Goal: Task Accomplishment & Management: Manage account settings

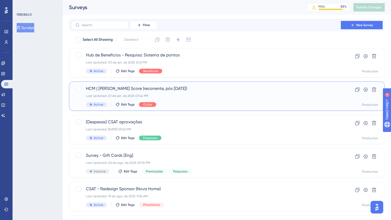
click at [191, 94] on div "Last Updated: 01 de set. de 2025 07:44 PM" at bounding box center [206, 96] width 240 height 4
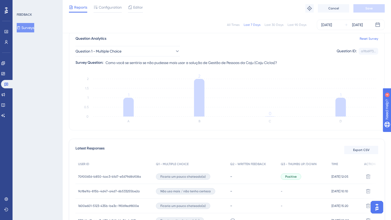
scroll to position [89, 0]
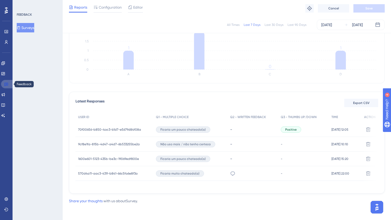
click at [7, 82] on icon at bounding box center [6, 84] width 4 height 4
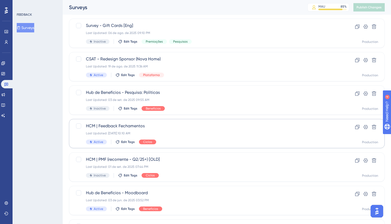
scroll to position [138, 0]
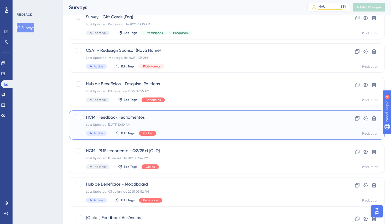
click at [189, 125] on div "Last Updated: [DATE] 10:10 AM" at bounding box center [206, 124] width 240 height 4
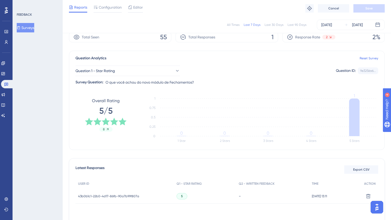
scroll to position [34, 0]
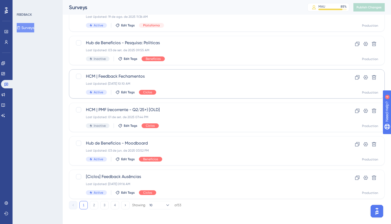
scroll to position [181, 0]
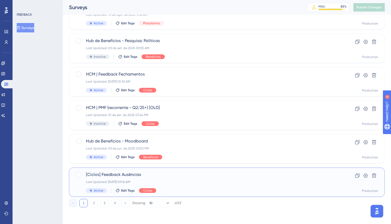
click at [195, 187] on div "[Ciclos] Feedback Ausências Last Updated: [DATE] 09:16 AM Active Edit Tags Cicl…" at bounding box center [206, 181] width 240 height 21
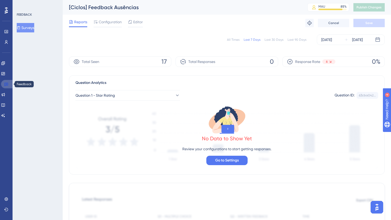
click at [6, 83] on icon at bounding box center [6, 84] width 4 height 3
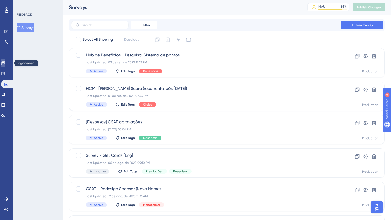
click at [5, 61] on icon at bounding box center [3, 63] width 4 height 4
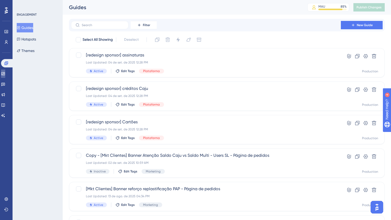
click at [5, 75] on link at bounding box center [3, 73] width 4 height 8
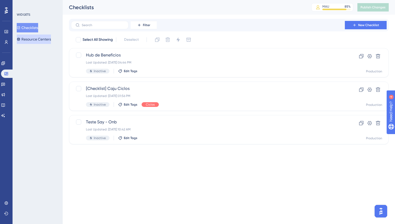
click at [41, 41] on button "Resource Centers" at bounding box center [34, 38] width 34 height 9
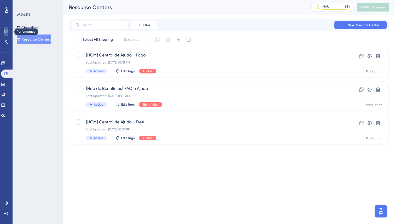
click at [8, 31] on link at bounding box center [6, 31] width 4 height 8
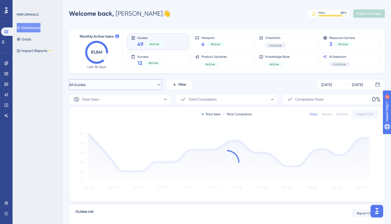
click at [126, 84] on button "All Guides" at bounding box center [115, 84] width 93 height 10
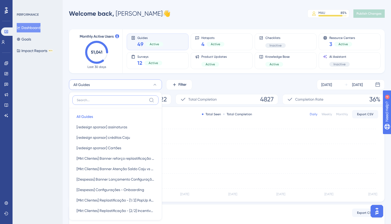
scroll to position [39, 0]
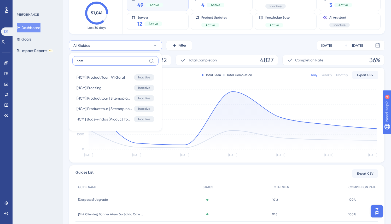
type input "hcm"
click at [55, 87] on div "PERFORMANCE Dashboard Goals Impact Reports BETA" at bounding box center [38, 112] width 50 height 224
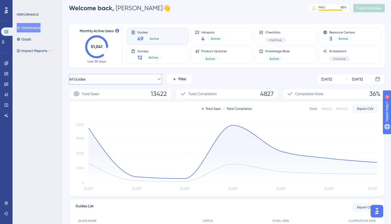
click at [138, 76] on button "All Guides" at bounding box center [115, 79] width 93 height 10
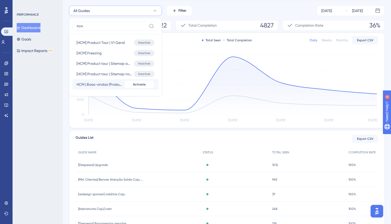
scroll to position [73, 0]
type input "hcm"
click at [40, 106] on div "PERFORMANCE Dashboard Goals Impact Reports BETA" at bounding box center [38, 112] width 50 height 224
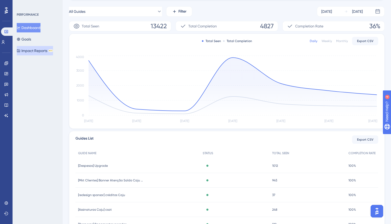
click at [46, 48] on button "Impact Reports BETA" at bounding box center [35, 50] width 36 height 9
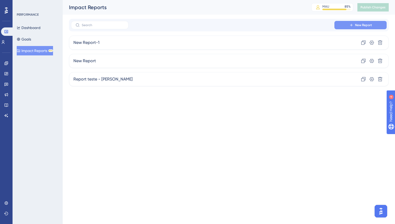
click at [356, 22] on button "New Report" at bounding box center [360, 25] width 52 height 8
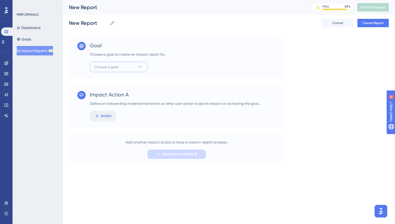
click at [113, 65] on span "Choose a goal" at bounding box center [106, 67] width 24 height 6
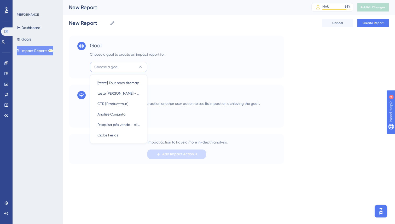
click at [258, 126] on div "Impact Action A Define an onboarding material interaction or other user action …" at bounding box center [176, 106] width 215 height 43
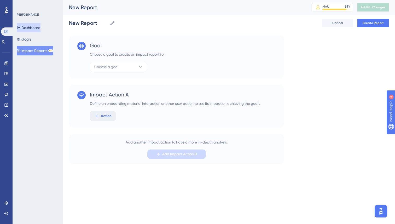
click at [38, 23] on button "Dashboard" at bounding box center [29, 27] width 24 height 9
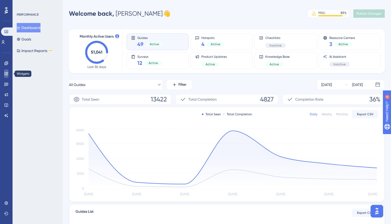
click at [5, 74] on icon at bounding box center [6, 74] width 4 height 4
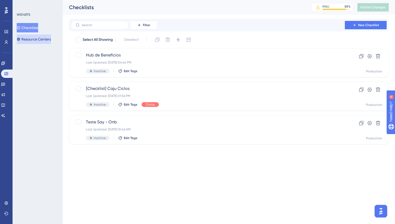
click at [42, 41] on button "Resource Centers" at bounding box center [34, 38] width 34 height 9
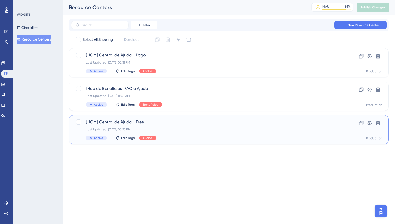
click at [200, 132] on div "[HCM] Central de Ajuda - Free Last Updated: [DATE] 03:23 PM Active Edit Tags Ci…" at bounding box center [208, 129] width 244 height 21
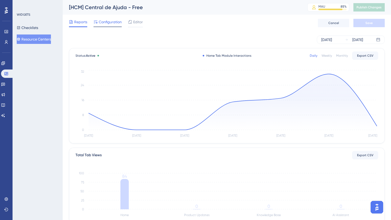
click at [110, 21] on span "Configuration" at bounding box center [110, 22] width 23 height 6
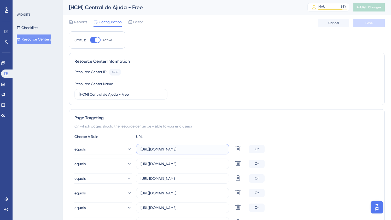
click at [211, 149] on input "[URL][DOMAIN_NAME]" at bounding box center [182, 149] width 84 height 6
drag, startPoint x: 188, startPoint y: 145, endPoint x: 307, endPoint y: 156, distance: 119.2
click at [307, 156] on div "equals [URL][DOMAIN_NAME] Delete Or equals [URL][DOMAIN_NAME] Delete Or equals …" at bounding box center [226, 186] width 305 height 84
click at [220, 150] on input "[URL][DOMAIN_NAME]" at bounding box center [182, 149] width 84 height 6
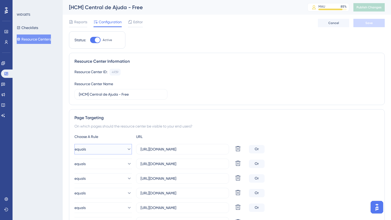
scroll to position [0, 0]
click at [126, 149] on icon at bounding box center [128, 148] width 5 height 5
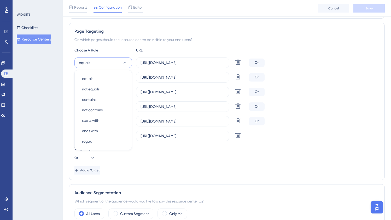
click at [252, 172] on div "Add a Target" at bounding box center [226, 170] width 305 height 8
click at [119, 61] on button "equals" at bounding box center [102, 62] width 57 height 10
click at [114, 100] on div "contains contains" at bounding box center [103, 99] width 42 height 10
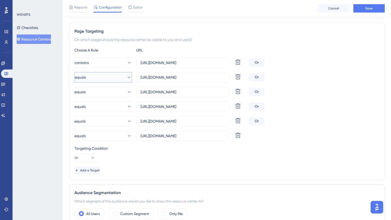
drag, startPoint x: 121, startPoint y: 78, endPoint x: 119, endPoint y: 82, distance: 4.6
click at [121, 78] on button "equals" at bounding box center [102, 77] width 57 height 10
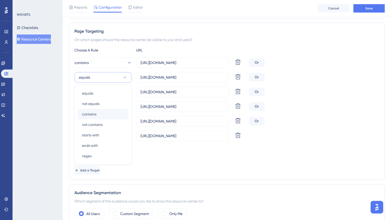
scroll to position [103, 0]
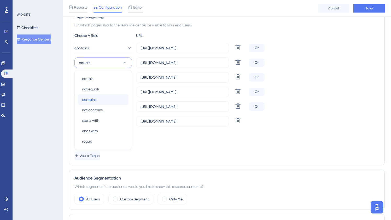
click at [115, 98] on div "contains contains" at bounding box center [103, 99] width 42 height 10
click at [119, 77] on button "equals" at bounding box center [102, 77] width 57 height 10
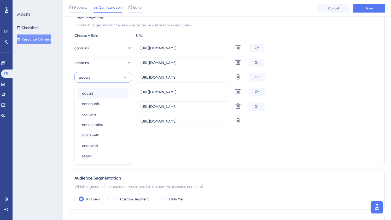
scroll to position [118, 0]
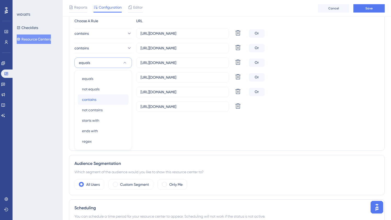
click at [104, 100] on div "contains contains" at bounding box center [103, 99] width 42 height 10
click at [117, 78] on button "equals" at bounding box center [102, 77] width 57 height 10
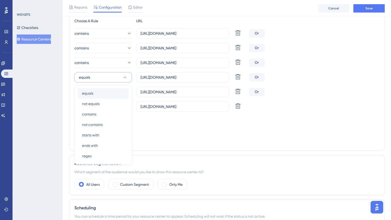
scroll to position [132, 0]
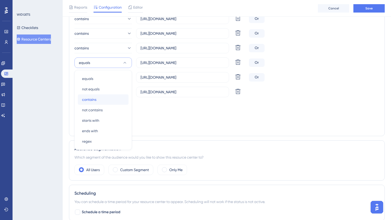
click at [110, 97] on div "contains contains" at bounding box center [103, 99] width 42 height 10
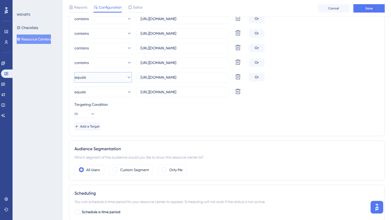
drag, startPoint x: 112, startPoint y: 76, endPoint x: 110, endPoint y: 82, distance: 5.6
click at [112, 76] on button "equals" at bounding box center [102, 77] width 57 height 10
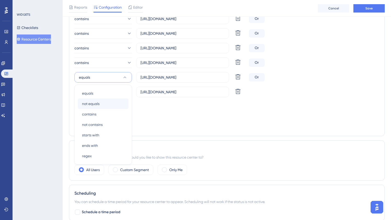
scroll to position [147, 0]
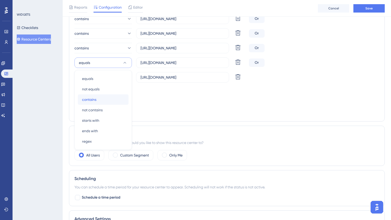
click at [110, 96] on div "contains contains" at bounding box center [103, 99] width 42 height 10
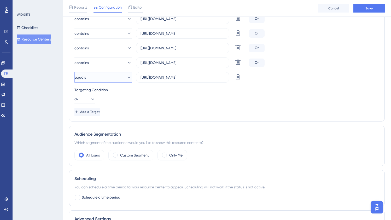
click at [112, 80] on button "equals" at bounding box center [102, 77] width 57 height 10
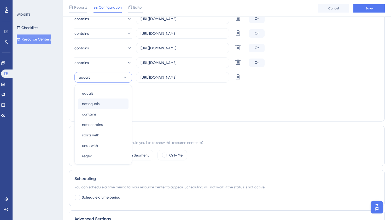
scroll to position [162, 0]
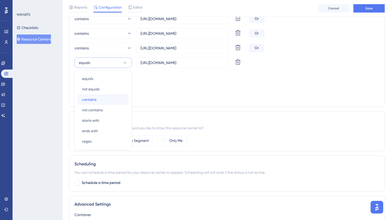
drag, startPoint x: 112, startPoint y: 101, endPoint x: 119, endPoint y: 100, distance: 7.6
click at [112, 101] on div "contains contains" at bounding box center [103, 99] width 42 height 10
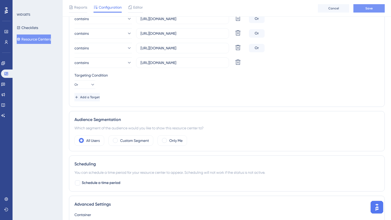
click at [367, 9] on span "Save" at bounding box center [368, 8] width 7 height 4
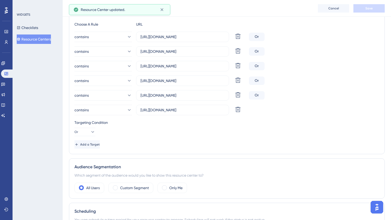
scroll to position [0, 0]
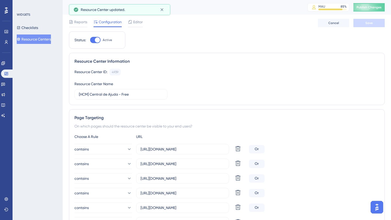
click at [43, 39] on button "Resource Centers" at bounding box center [34, 38] width 34 height 9
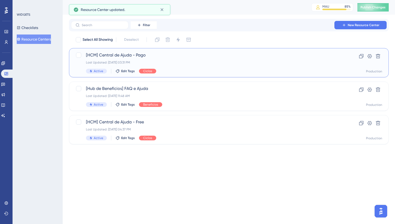
click at [107, 60] on div "[HCM] Central de Ajuda - Pago Last Updated: [DATE] 03:31 PM Active Edit Tags Ci…" at bounding box center [208, 62] width 244 height 21
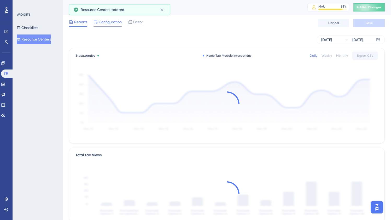
click at [105, 21] on span "Configuration" at bounding box center [110, 22] width 23 height 6
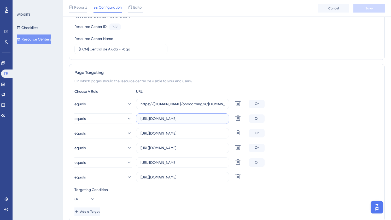
scroll to position [0, 2]
drag, startPoint x: 187, startPoint y: 119, endPoint x: 306, endPoint y: 123, distance: 119.4
click at [306, 123] on div "equals [URL][DOMAIN_NAME] Delete Or" at bounding box center [226, 118] width 305 height 10
click at [210, 106] on input "https://[DOMAIN_NAME]/onboarding/#/[DOMAIN_NAME]/onboarding/#/" at bounding box center [182, 104] width 84 height 6
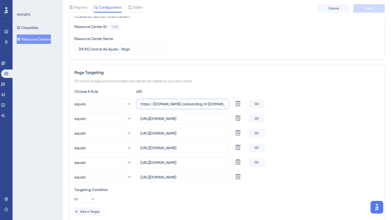
click at [210, 106] on input "https://[DOMAIN_NAME]/onboarding/#/[DOMAIN_NAME]/onboarding/#/" at bounding box center [182, 104] width 84 height 6
click at [181, 119] on input "[URL][DOMAIN_NAME]" at bounding box center [182, 119] width 84 height 6
click at [181, 118] on input "[URL][DOMAIN_NAME]" at bounding box center [182, 119] width 84 height 6
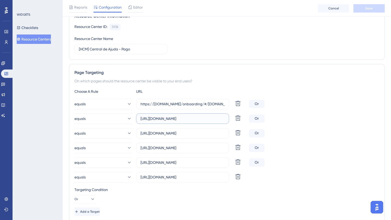
click at [181, 118] on input "[URL][DOMAIN_NAME]" at bounding box center [182, 119] width 84 height 6
click at [114, 105] on button "equals" at bounding box center [102, 104] width 57 height 10
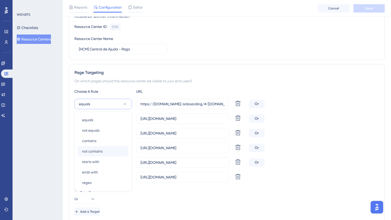
scroll to position [88, 0]
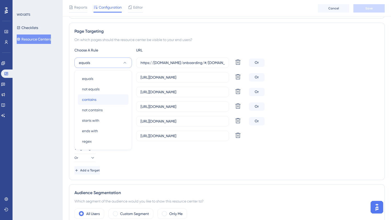
click at [105, 99] on div "contains contains" at bounding box center [103, 99] width 42 height 10
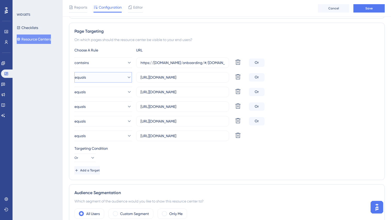
click at [105, 75] on button "equals" at bounding box center [102, 77] width 57 height 10
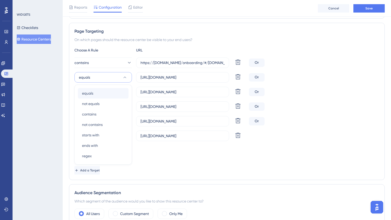
scroll to position [103, 0]
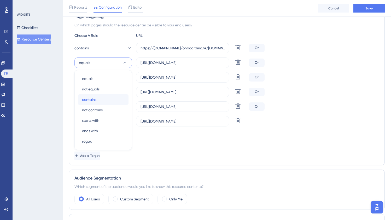
click at [103, 98] on div "contains contains" at bounding box center [103, 99] width 42 height 10
click at [104, 80] on button "equals" at bounding box center [102, 77] width 57 height 10
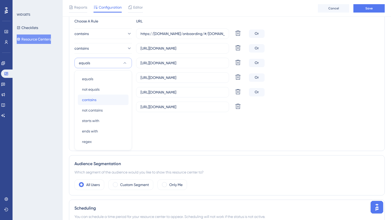
click at [104, 97] on div "contains contains" at bounding box center [103, 99] width 42 height 10
click at [103, 78] on button "equals" at bounding box center [102, 77] width 57 height 10
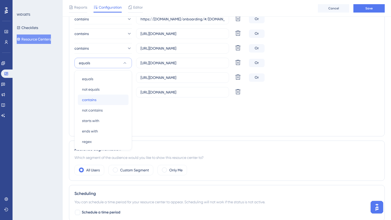
click at [102, 97] on div "contains contains" at bounding box center [103, 99] width 42 height 10
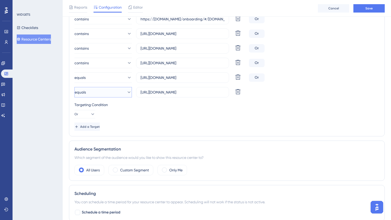
click at [103, 91] on button "equals" at bounding box center [102, 92] width 57 height 10
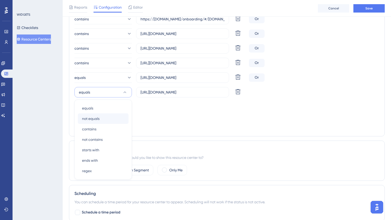
scroll to position [162, 0]
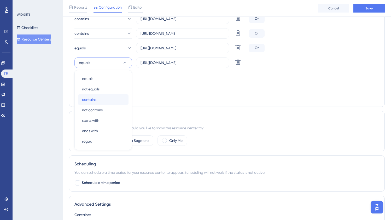
click at [103, 96] on div "contains contains" at bounding box center [103, 99] width 42 height 10
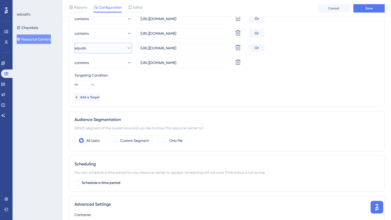
click at [97, 47] on button "equals" at bounding box center [102, 48] width 57 height 10
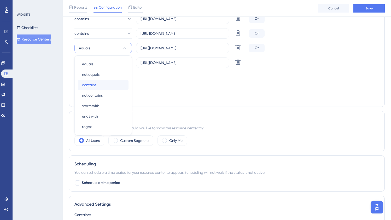
click at [99, 83] on div "contains contains" at bounding box center [103, 85] width 42 height 10
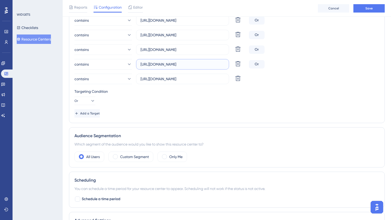
scroll to position [0, 8]
drag, startPoint x: 183, startPoint y: 66, endPoint x: 276, endPoint y: 65, distance: 92.7
click at [276, 65] on div "contains [URL][DOMAIN_NAME] Delete Or" at bounding box center [226, 64] width 305 height 10
click at [212, 79] on input "[URL][DOMAIN_NAME]" at bounding box center [182, 79] width 84 height 6
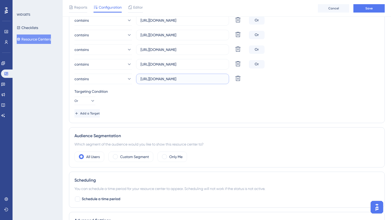
scroll to position [0, 17]
drag, startPoint x: 212, startPoint y: 79, endPoint x: 229, endPoint y: 78, distance: 16.5
click at [229, 78] on label "[URL][DOMAIN_NAME]" at bounding box center [182, 79] width 93 height 10
click at [224, 78] on input "[URL][DOMAIN_NAME]" at bounding box center [182, 79] width 84 height 6
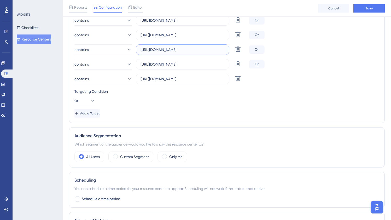
drag, startPoint x: 201, startPoint y: 52, endPoint x: 271, endPoint y: 52, distance: 70.5
click at [271, 52] on div "contains [URL][DOMAIN_NAME] Delete Or" at bounding box center [226, 49] width 305 height 10
drag, startPoint x: 205, startPoint y: 38, endPoint x: 274, endPoint y: 37, distance: 68.4
click at [274, 37] on div "contains [URL][DOMAIN_NAME] Delete Or" at bounding box center [226, 35] width 305 height 10
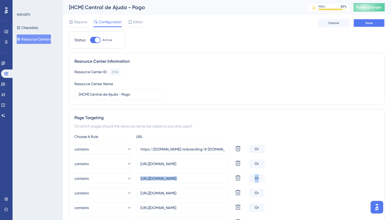
click at [366, 25] on span "Save" at bounding box center [368, 23] width 7 height 4
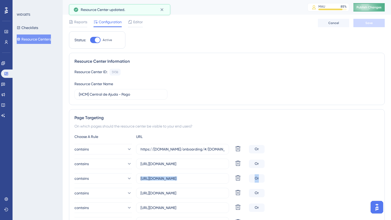
click at [364, 6] on span "Publish Changes" at bounding box center [368, 7] width 25 height 4
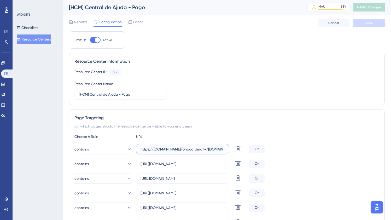
click at [187, 152] on input "https://[DOMAIN_NAME]/onboarding/#/[DOMAIN_NAME]/onboarding/#/" at bounding box center [182, 149] width 84 height 6
click at [187, 151] on input "https://[DOMAIN_NAME]/onboarding/#/[DOMAIN_NAME]/onboarding/#/" at bounding box center [182, 149] width 84 height 6
paste input "text"
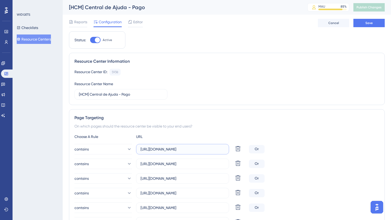
type input "[URL][DOMAIN_NAME]"
drag, startPoint x: 173, startPoint y: 152, endPoint x: 84, endPoint y: 139, distance: 89.7
click at [70, 141] on div "Page Targeting On which pages should the resource center be visible to your end…" at bounding box center [227, 187] width 316 height 157
click at [372, 26] on button "Save" at bounding box center [368, 23] width 31 height 8
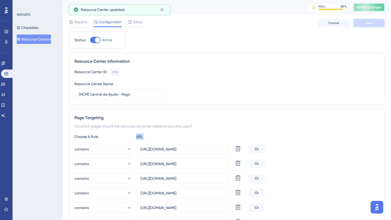
click at [366, 5] on button "Publish Changes" at bounding box center [368, 7] width 31 height 8
